Goal: Check status: Check status

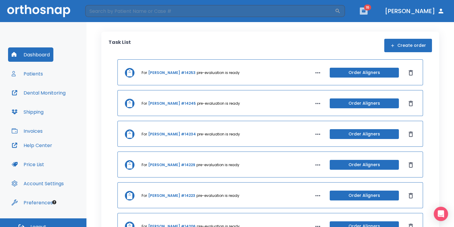
click at [367, 12] on button "button" at bounding box center [364, 10] width 8 height 7
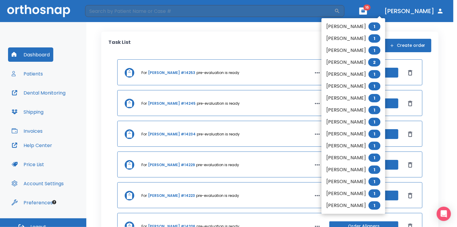
click at [271, 49] on div at bounding box center [228, 113] width 457 height 227
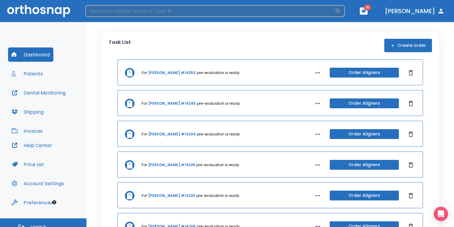
click at [243, 13] on input "search" at bounding box center [209, 11] width 249 height 12
type input "[PERSON_NAME]"
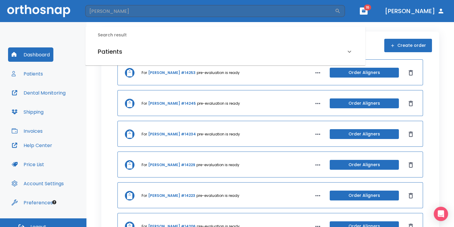
click at [154, 43] on div "Search result Patients [PERSON_NAME] (Received by doctor)" at bounding box center [225, 46] width 280 height 39
click at [152, 52] on div "Patients" at bounding box center [222, 52] width 248 height 10
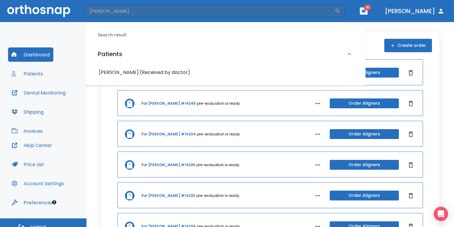
click at [161, 72] on h6 "[PERSON_NAME] (Received by doctor)" at bounding box center [225, 72] width 253 height 8
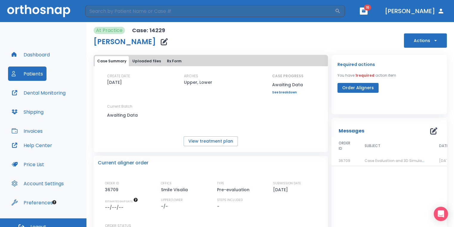
click at [397, 160] on span "Case Evaluation and 3D Simulation Ready" at bounding box center [402, 160] width 77 height 5
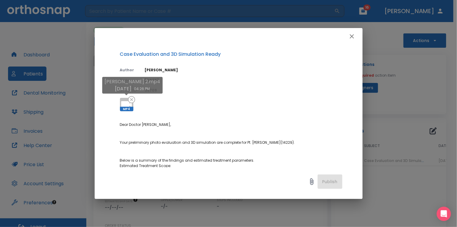
click at [125, 99] on icon at bounding box center [126, 104] width 14 height 14
click at [413, 94] on div "Case Evaluation and 3D Simulation Ready Author [PERSON_NAME] Date [DATE] Order …" at bounding box center [228, 113] width 457 height 227
click at [127, 100] on icon at bounding box center [126, 104] width 14 height 14
click at [405, 123] on div "Case Evaluation and 3D Simulation Ready Author [PERSON_NAME] Date [DATE] Order …" at bounding box center [228, 113] width 457 height 227
click at [348, 36] on button "button" at bounding box center [352, 36] width 12 height 12
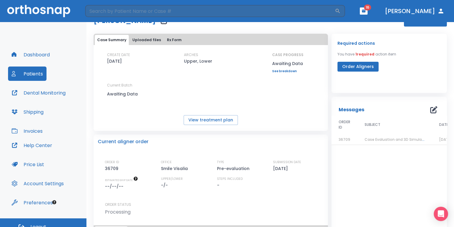
scroll to position [30, 0]
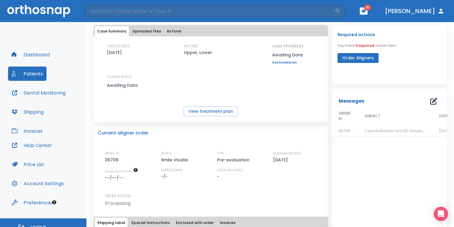
click at [382, 15] on header "​ 16 [PERSON_NAME]" at bounding box center [227, 11] width 454 height 22
click at [367, 13] on button "button" at bounding box center [364, 10] width 8 height 7
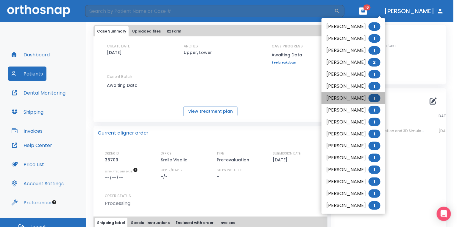
click at [345, 100] on li "[PERSON_NAME] 1" at bounding box center [354, 98] width 64 height 12
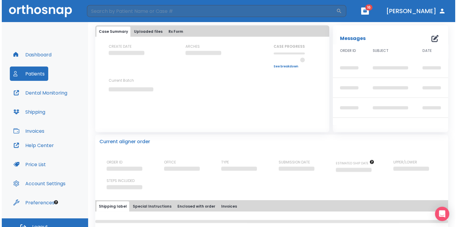
scroll to position [30, 0]
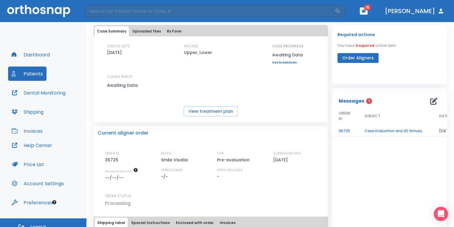
click at [376, 129] on td "Case Evaluation and 3D Simulation Ready" at bounding box center [394, 131] width 74 height 10
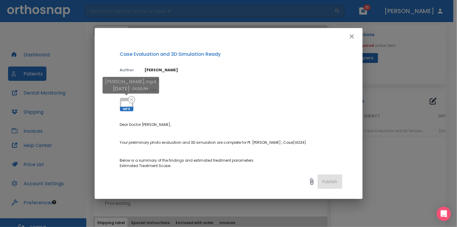
click at [121, 98] on icon at bounding box center [126, 104] width 14 height 14
click at [407, 91] on div "Case Evaluation and 3D Simulation Ready Author [PERSON_NAME] Date [DATE] Order …" at bounding box center [228, 113] width 457 height 227
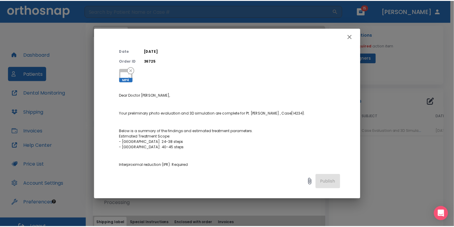
scroll to position [0, 0]
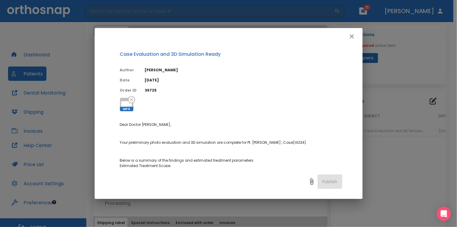
click at [354, 38] on icon "button" at bounding box center [352, 36] width 4 height 4
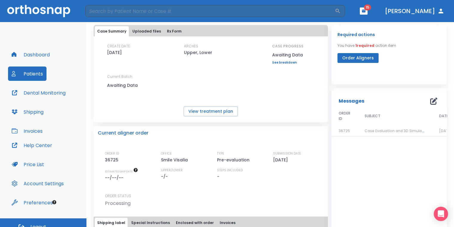
click at [371, 8] on span "15" at bounding box center [367, 7] width 7 height 6
click at [367, 12] on button "button" at bounding box center [364, 10] width 8 height 7
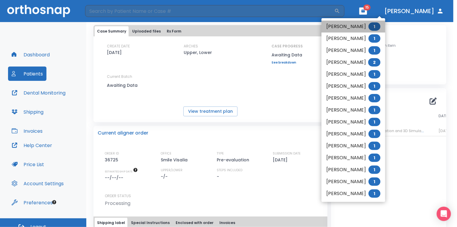
click at [349, 31] on li "[PERSON_NAME] 1" at bounding box center [354, 27] width 64 height 12
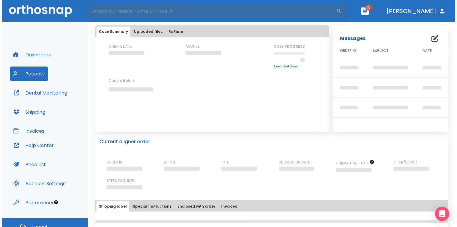
scroll to position [30, 0]
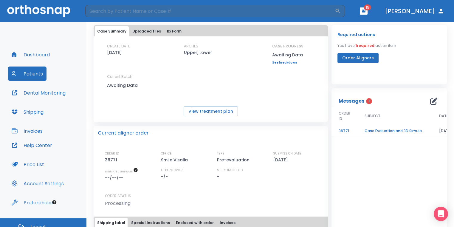
click at [401, 125] on th "SUBJECT" at bounding box center [394, 116] width 74 height 19
click at [401, 128] on td "Case Evaluation and 3D Simulation Ready" at bounding box center [394, 131] width 74 height 10
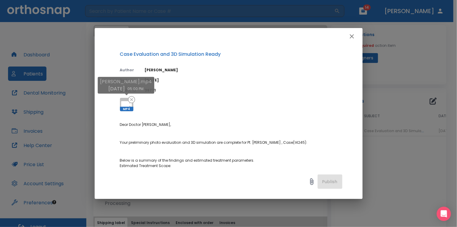
click at [123, 99] on icon at bounding box center [126, 104] width 14 height 14
click at [419, 115] on div "Case Evaluation and 3D Simulation Ready Author [PERSON_NAME] Date [DATE] Order …" at bounding box center [228, 113] width 457 height 227
